Goal: Information Seeking & Learning: Compare options

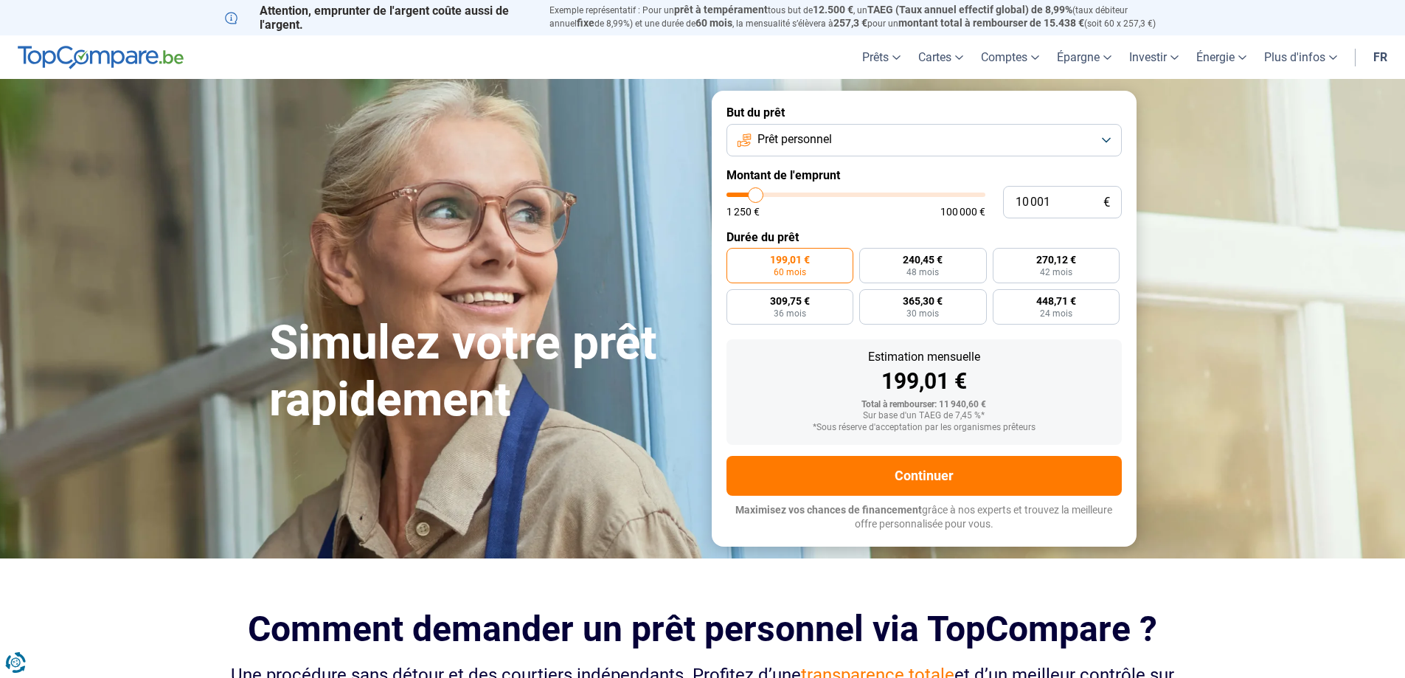
type input "56 000"
type input "56000"
type input "56 250"
type input "56250"
type input "56 500"
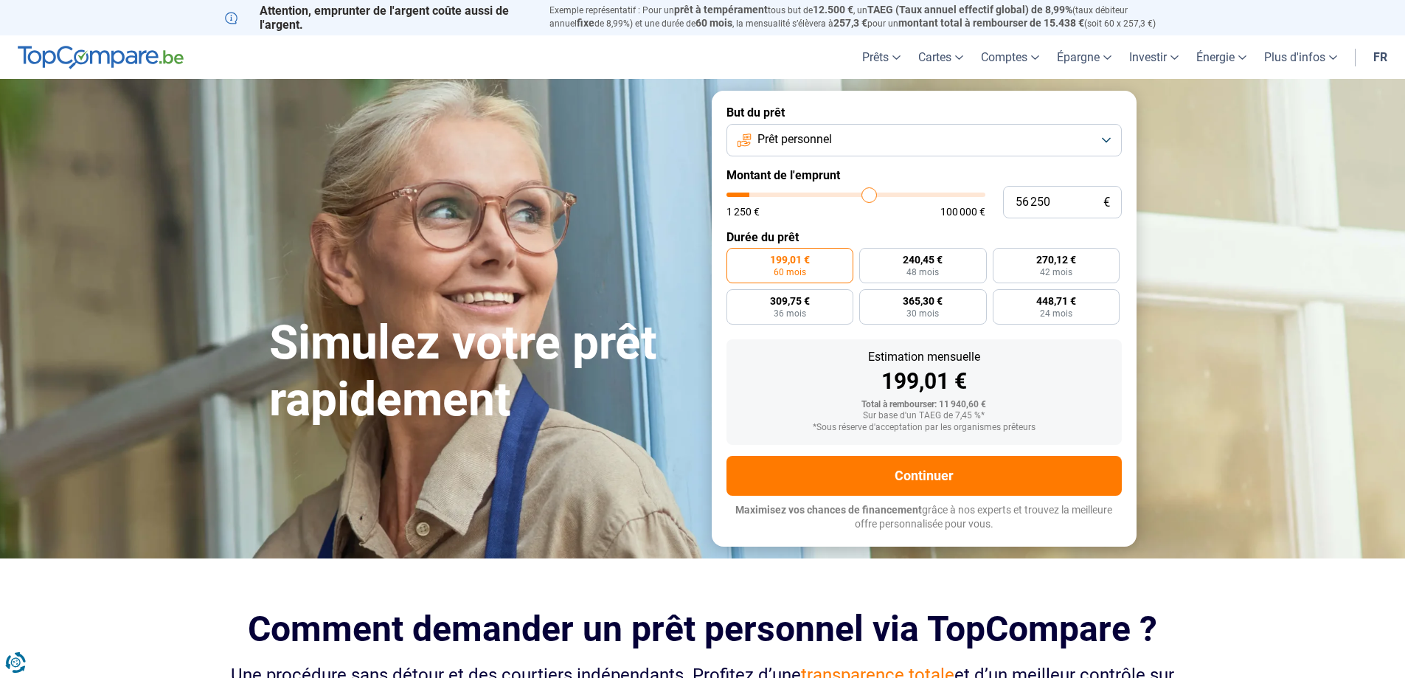
type input "56500"
type input "57 000"
type input "57000"
click at [871, 192] on input "range" at bounding box center [855, 194] width 259 height 4
radio input "false"
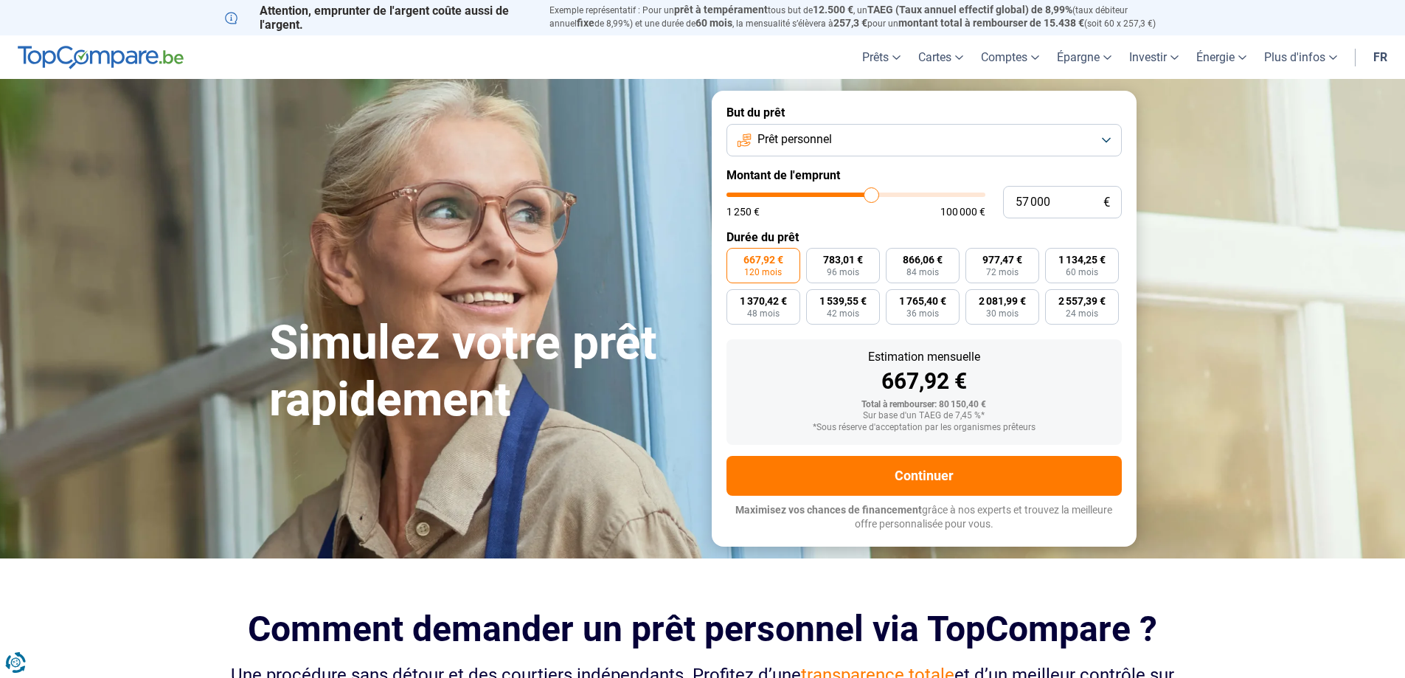
type input "75 750"
type input "75750"
type input "76 000"
type input "76000"
click at [918, 192] on input "range" at bounding box center [855, 194] width 259 height 4
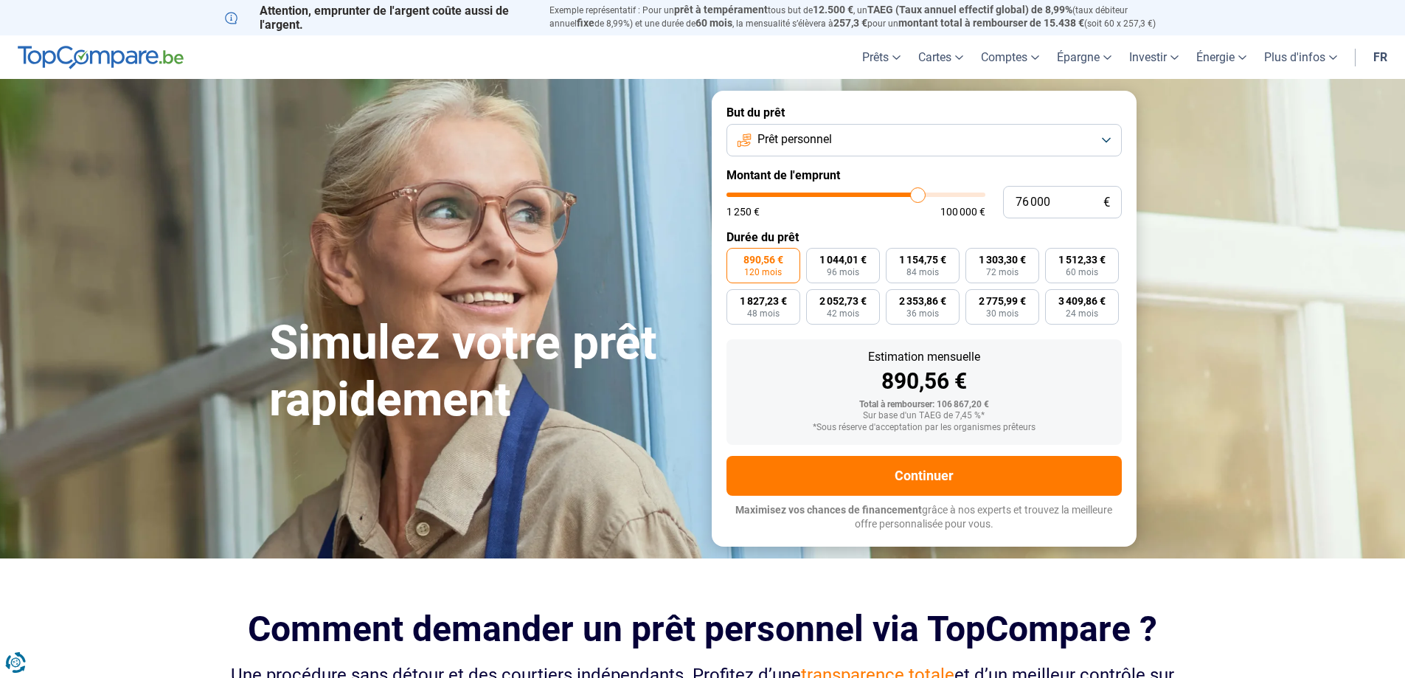
type input "87 000"
type input "87000"
click at [945, 194] on input "range" at bounding box center [855, 194] width 259 height 4
drag, startPoint x: 1057, startPoint y: 196, endPoint x: 784, endPoint y: 204, distance: 272.9
click at [799, 220] on form "But du prêt Prêt personnel Montant de l'emprunt 87 000 € 1 250 € 100 000 € Duré…" at bounding box center [924, 318] width 425 height 455
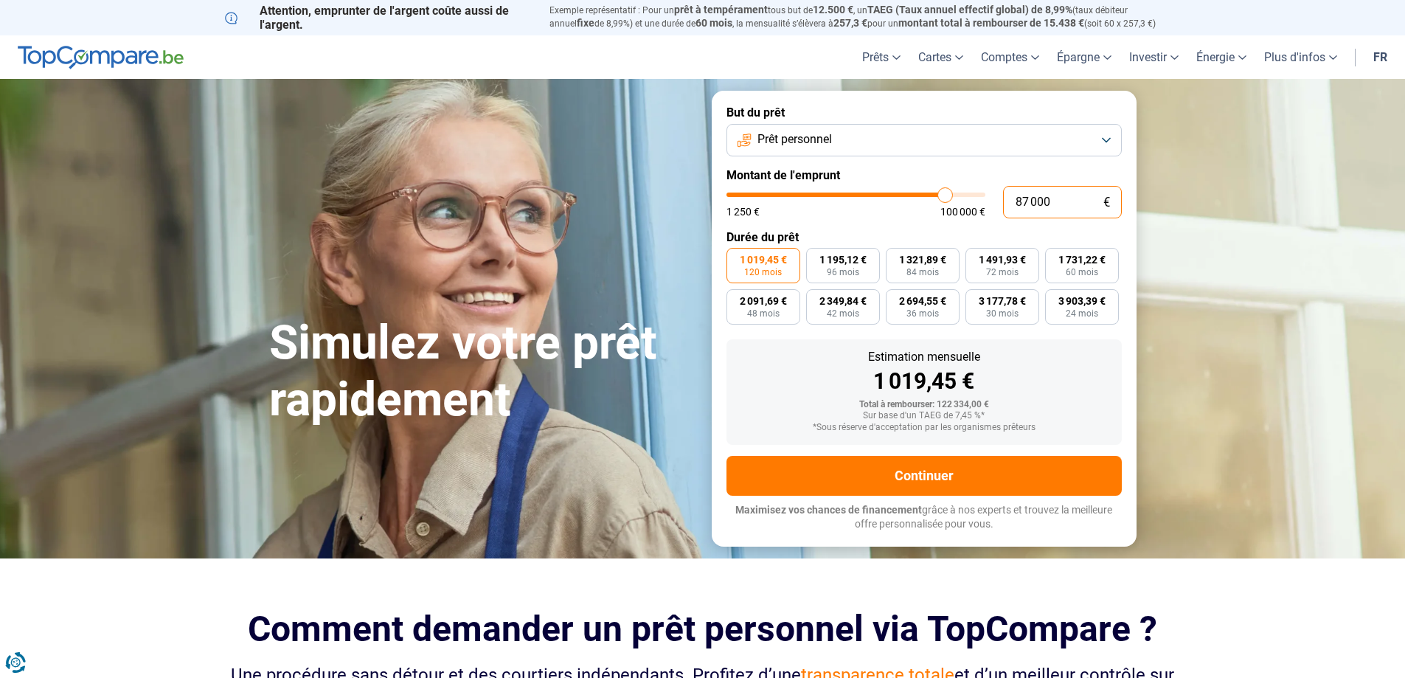
type input "0"
type input "1250"
type input "9"
type input "1250"
type input "90"
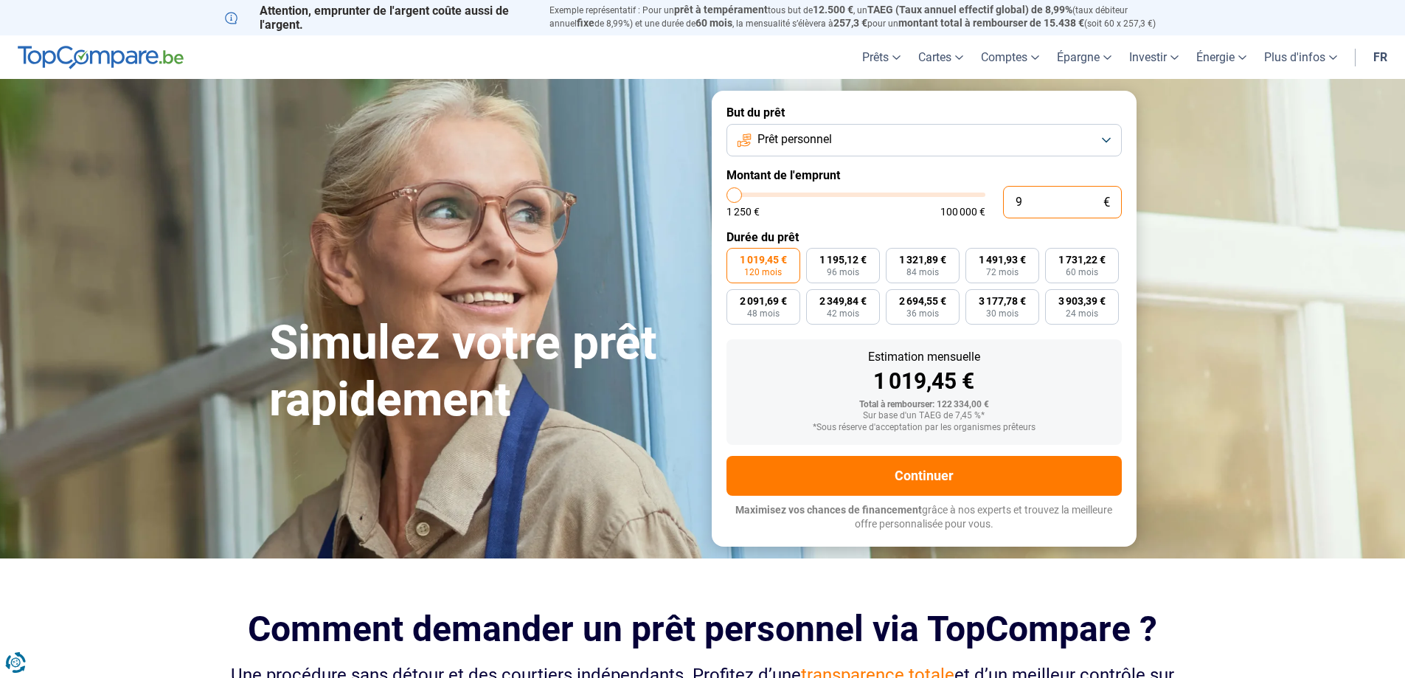
type input "1250"
type input "900"
type input "1250"
type input "9 000"
type input "9000"
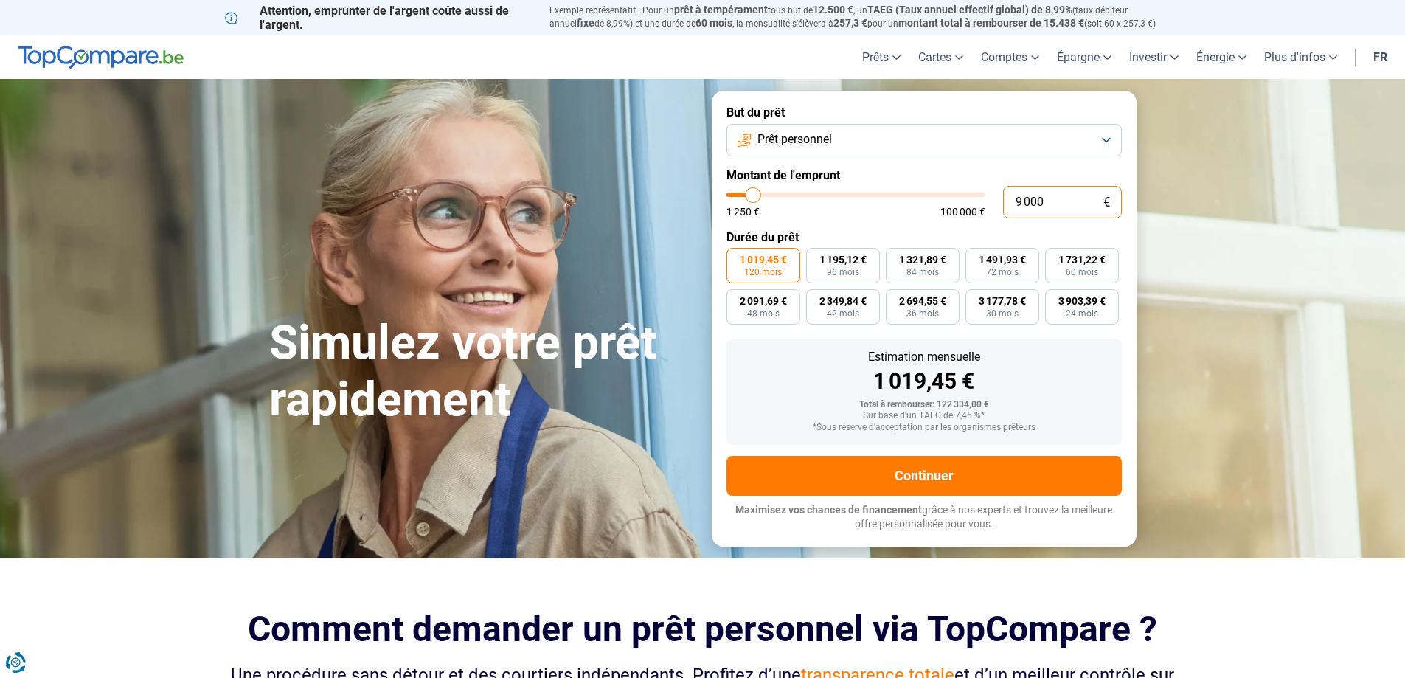
type input "90 000"
type input "90000"
type input "90 000"
click at [1070, 307] on label "4 037,99 € 24 mois" at bounding box center [1082, 306] width 74 height 35
click at [1054, 299] on input "4 037,99 € 24 mois" at bounding box center [1050, 294] width 10 height 10
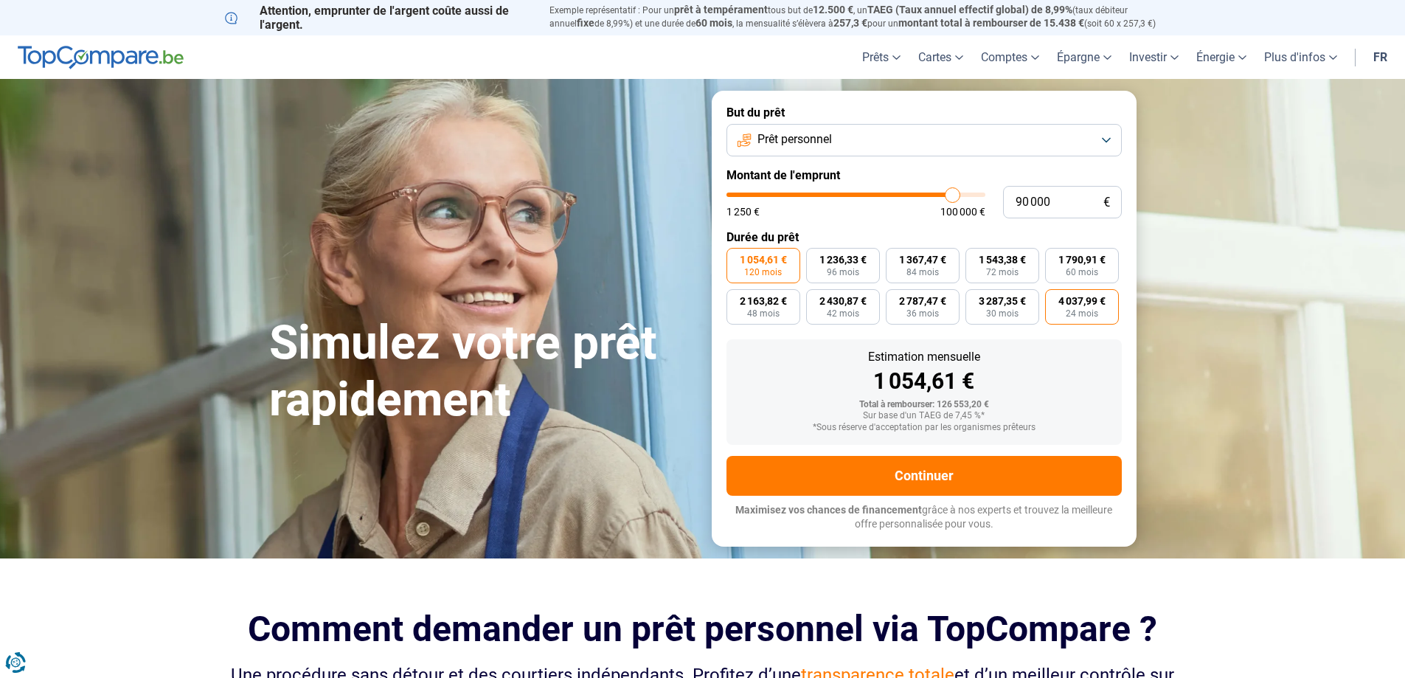
radio input "true"
click at [757, 263] on span "1 054,61 €" at bounding box center [763, 259] width 47 height 10
click at [736, 257] on input "1 054,61 € 120 mois" at bounding box center [731, 253] width 10 height 10
radio input "true"
drag, startPoint x: 1043, startPoint y: 198, endPoint x: 970, endPoint y: 206, distance: 73.4
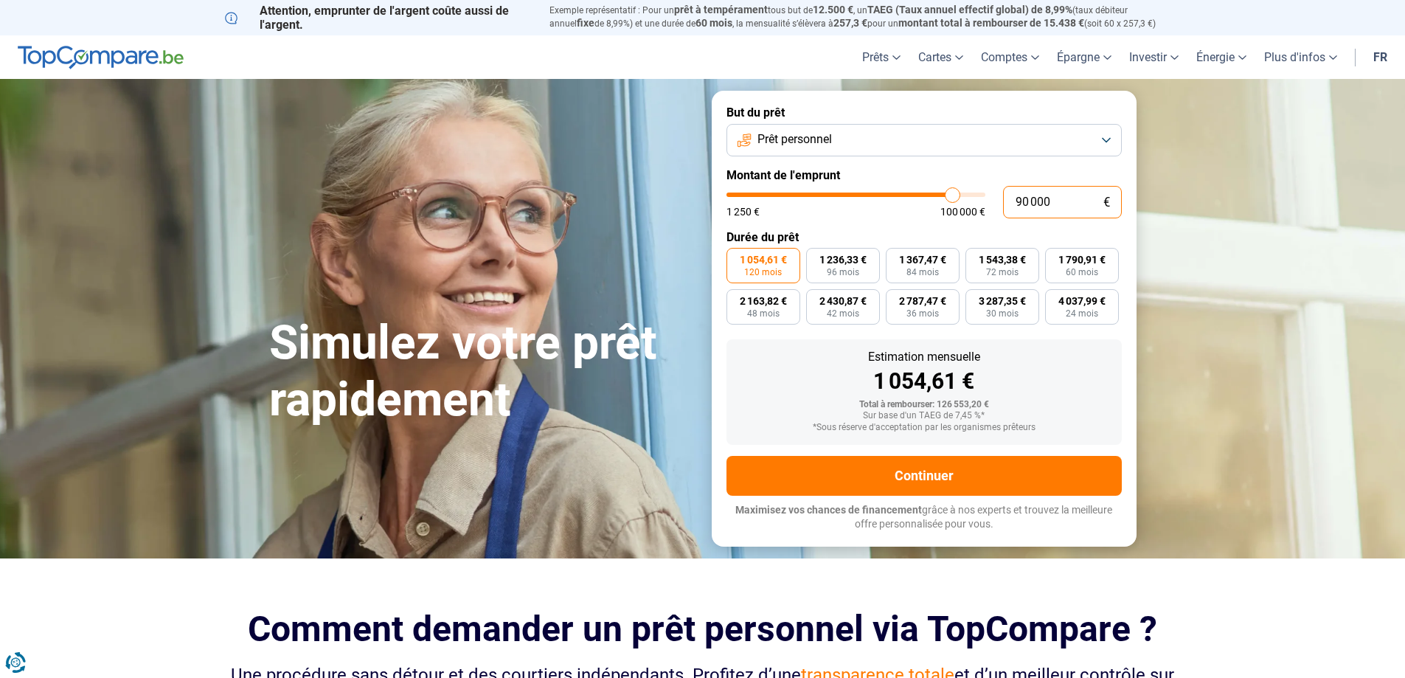
click at [971, 206] on div "90 000 € 1 250 € 100 000 €" at bounding box center [923, 202] width 395 height 32
type input "0"
type input "1250"
type input "0"
type input "1 250"
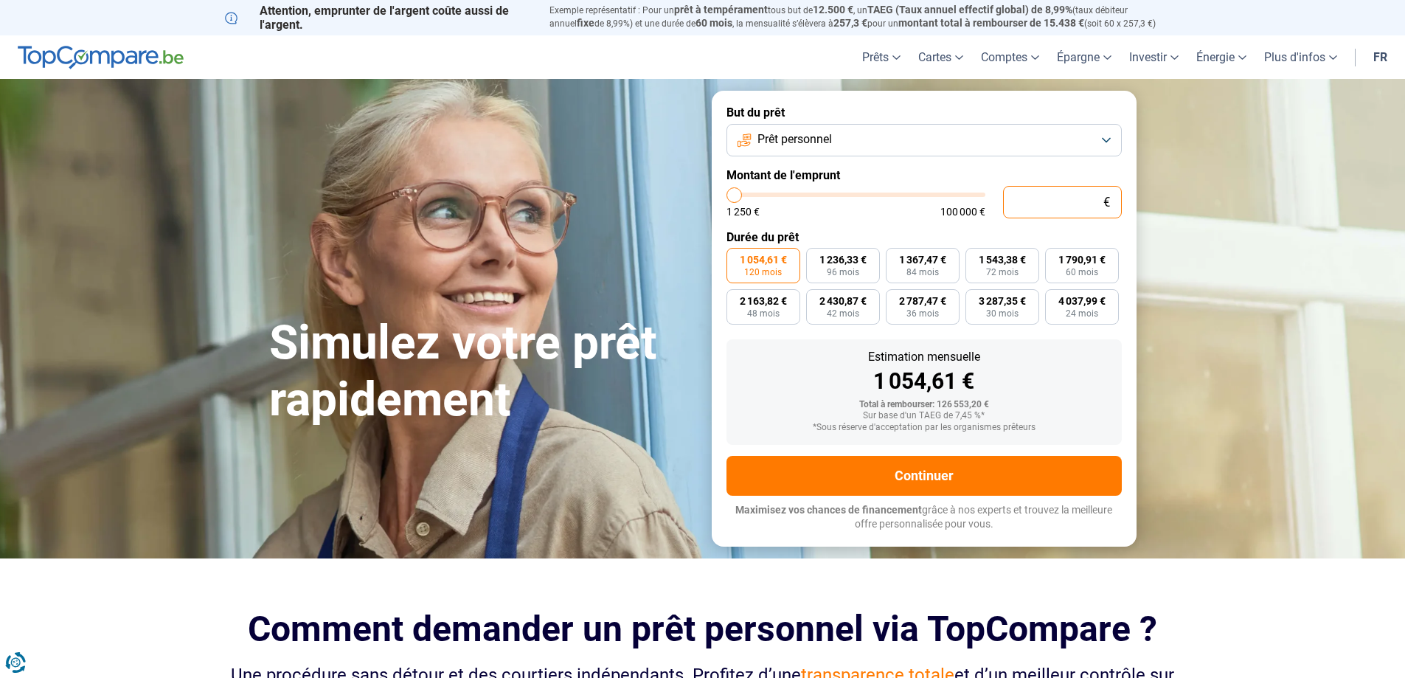
type input "1250"
radio input "true"
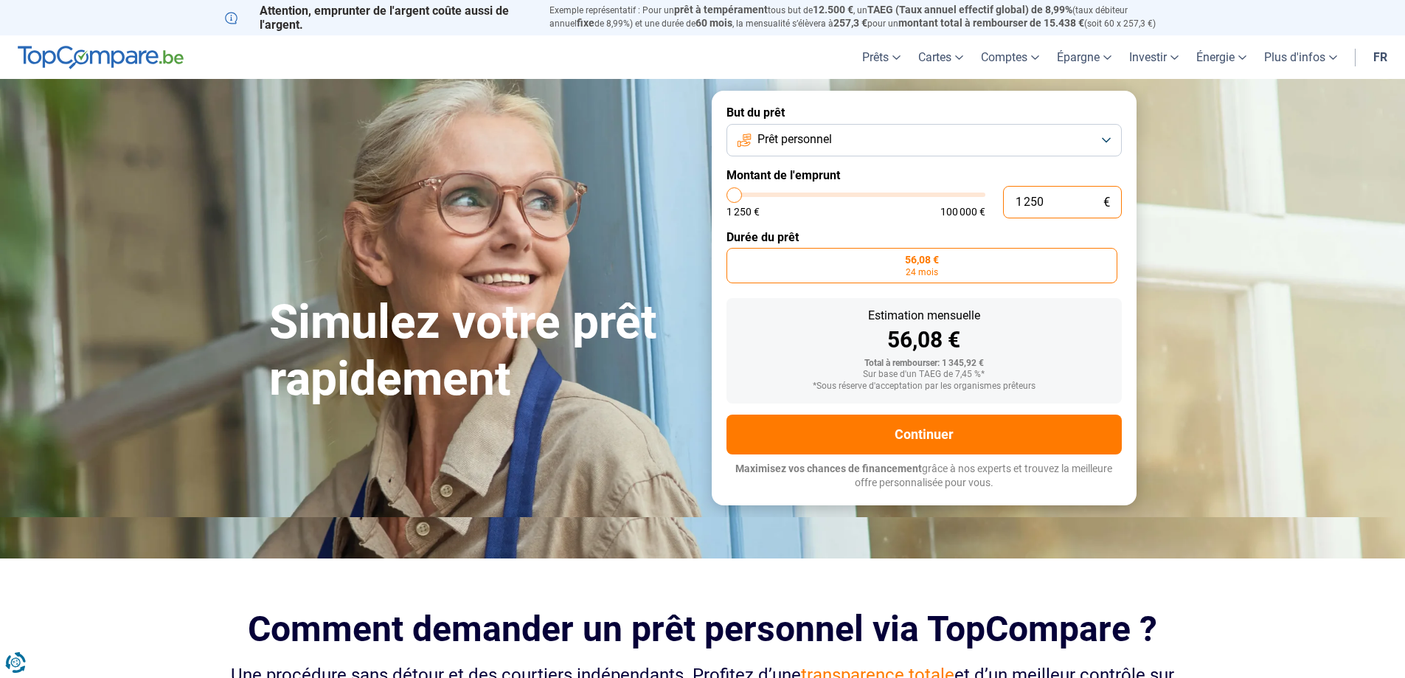
type input "12 501"
type input "12500"
type input "125 010"
type input "100000"
type input "100 000"
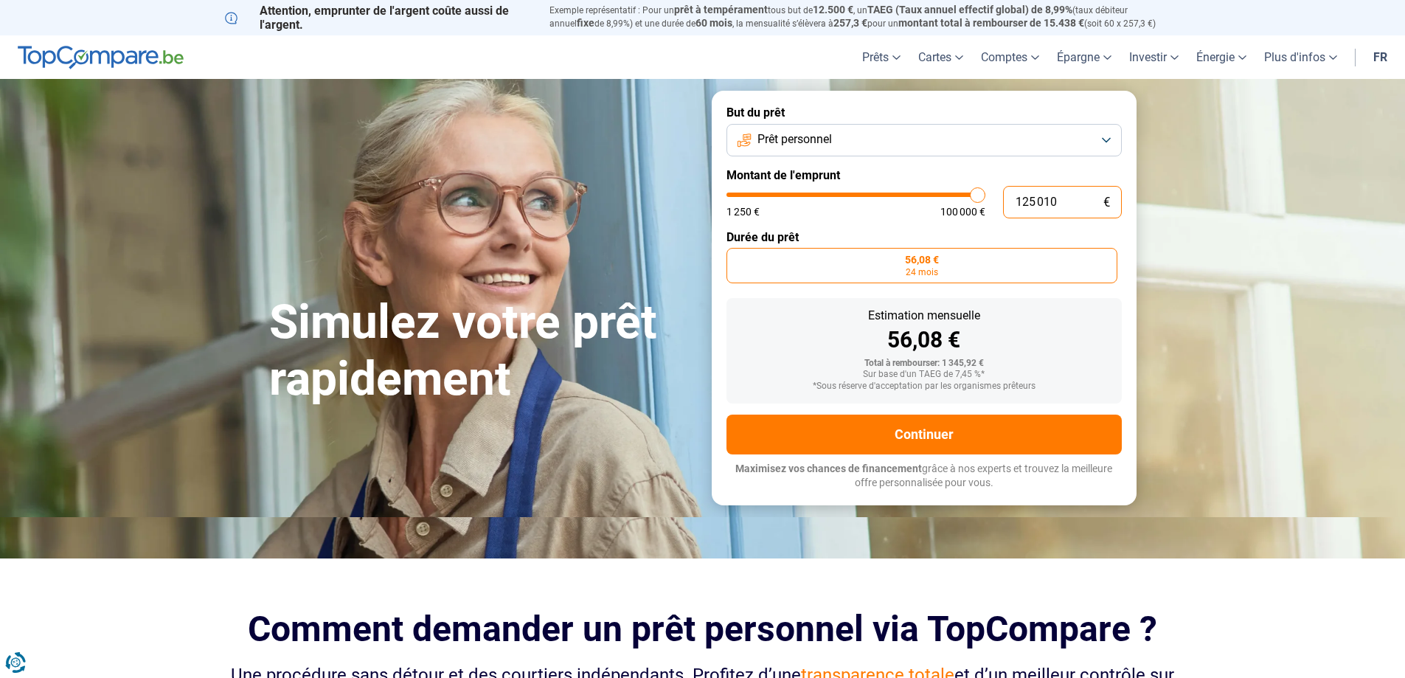
type input "100000"
radio input "false"
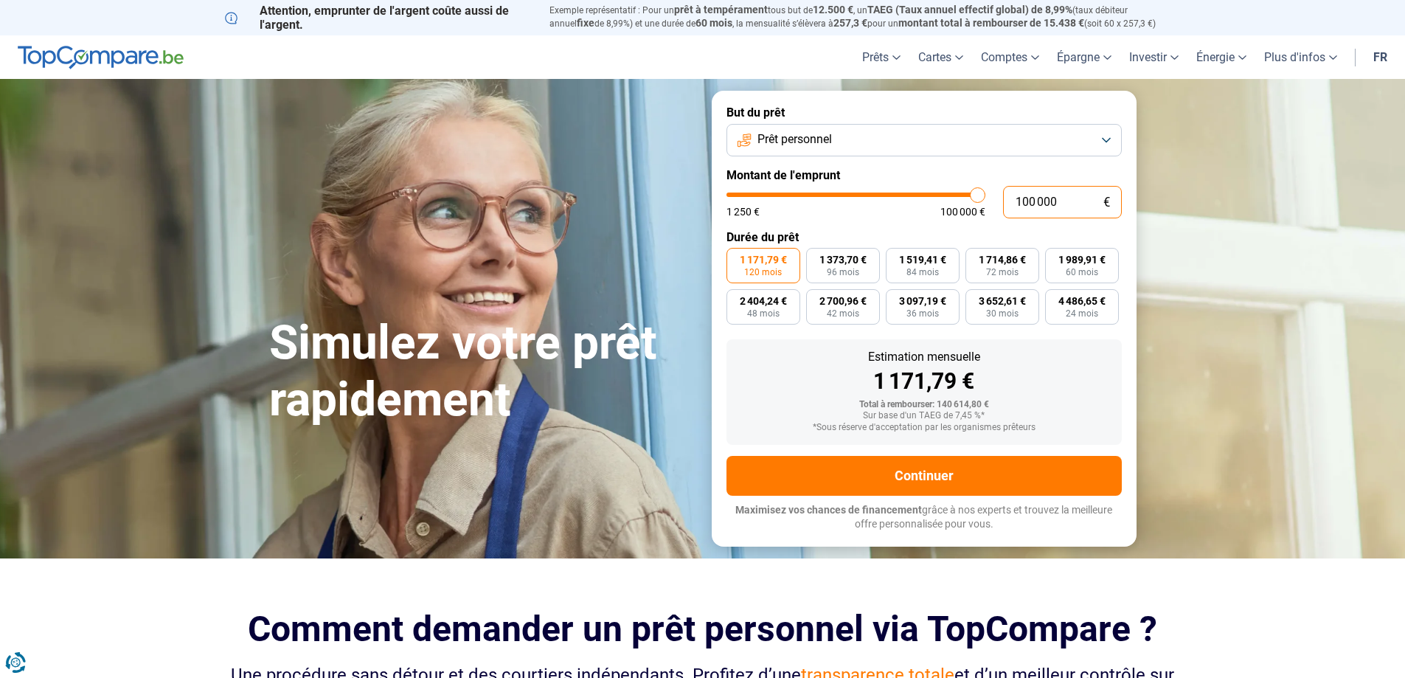
type input "10 000"
type input "10000"
type input "1 000"
type input "1250"
type input "100"
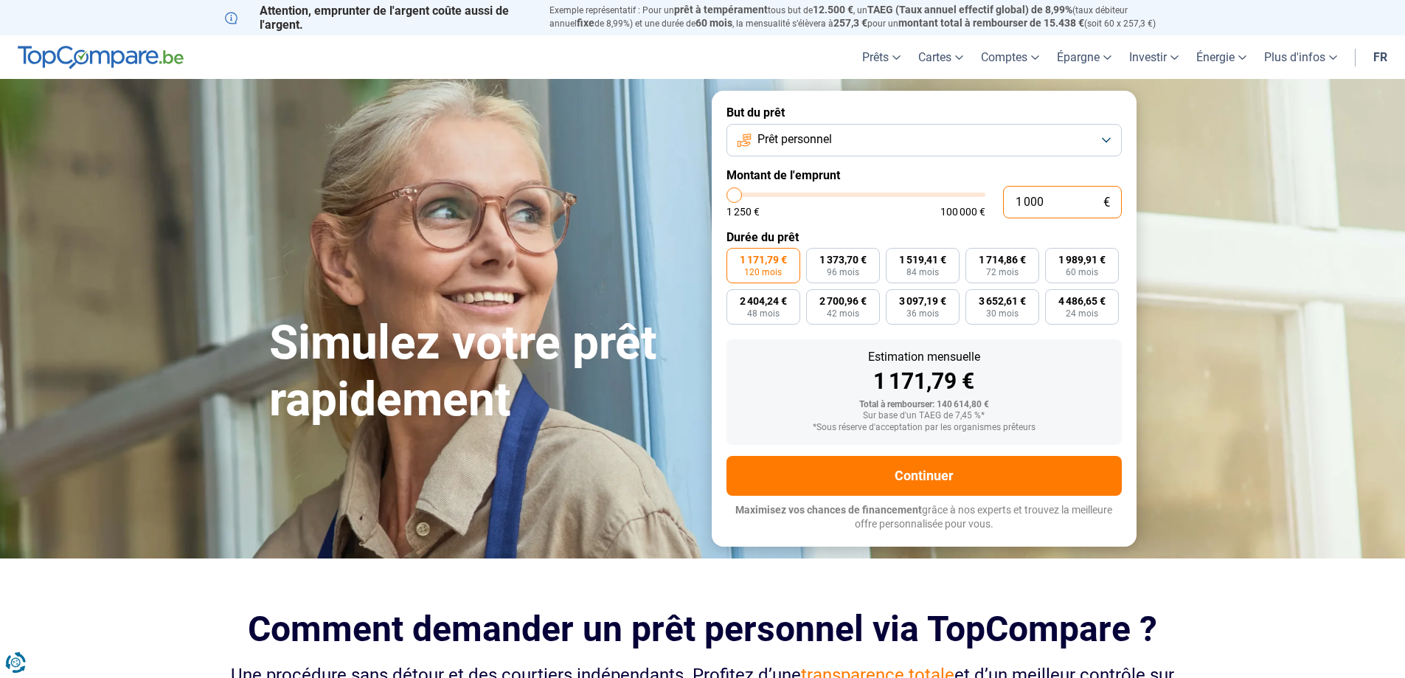
type input "1250"
type input "10"
type input "1250"
type input "100"
type input "1250"
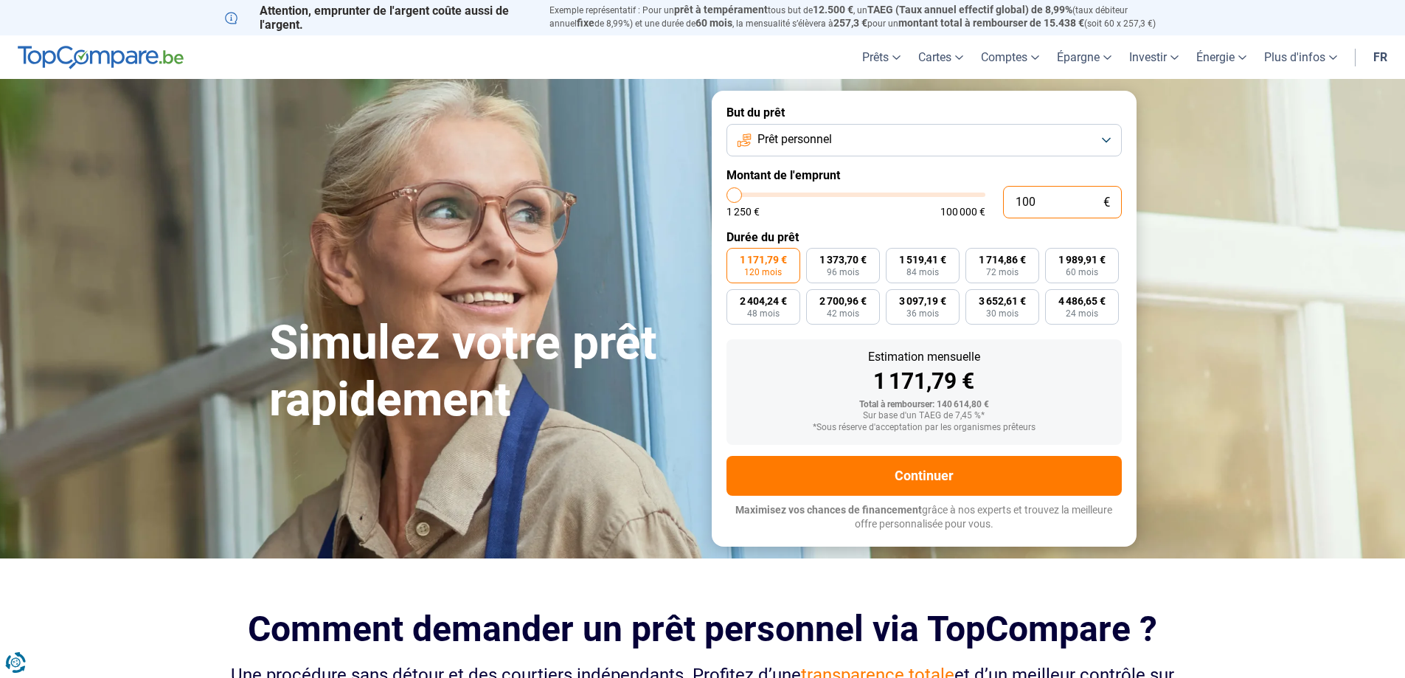
type input "1 000"
type input "1250"
type input "10 000"
type input "10000"
type input "100 000"
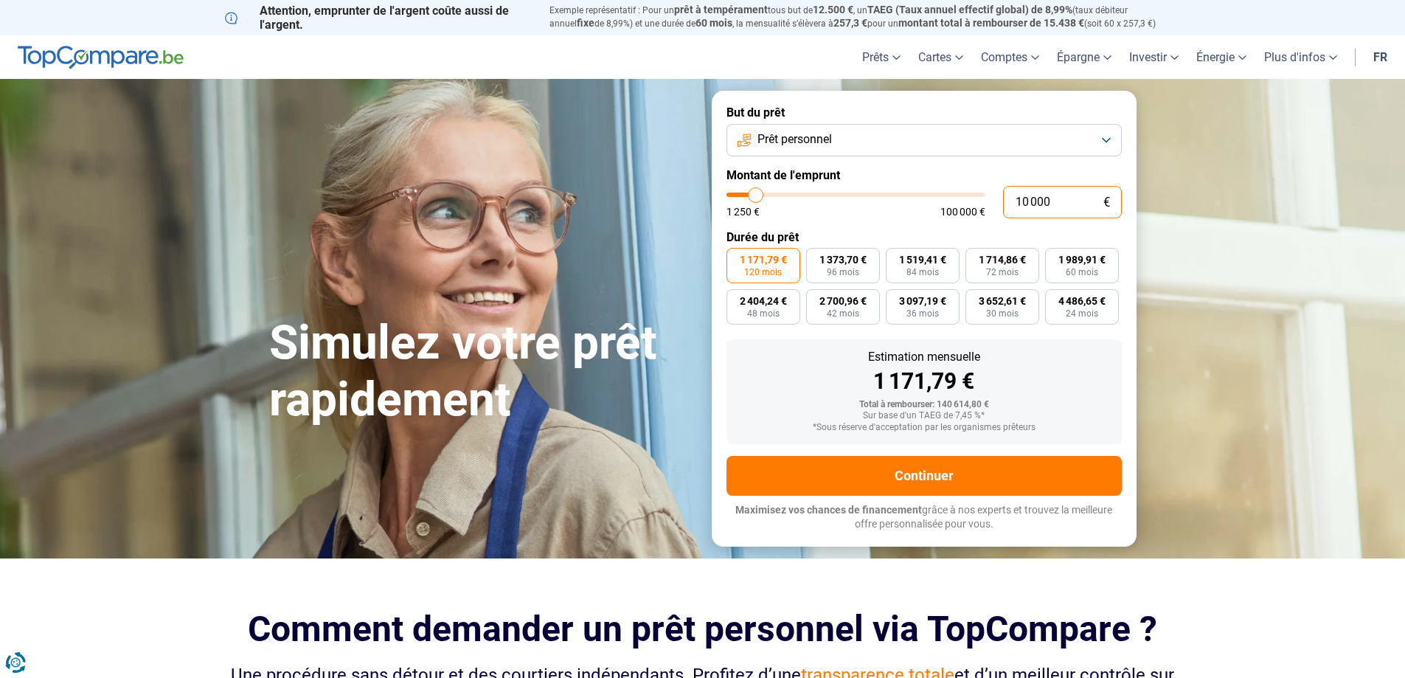
type input "100000"
